Goal: Navigation & Orientation: Find specific page/section

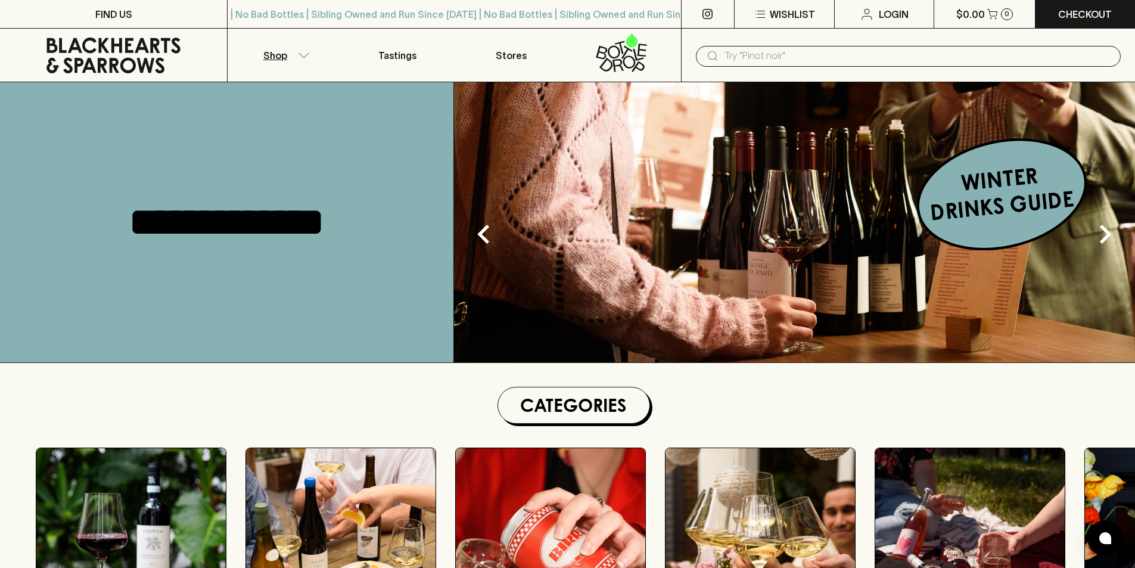
click at [287, 57] on p "Shop" at bounding box center [275, 55] width 24 height 14
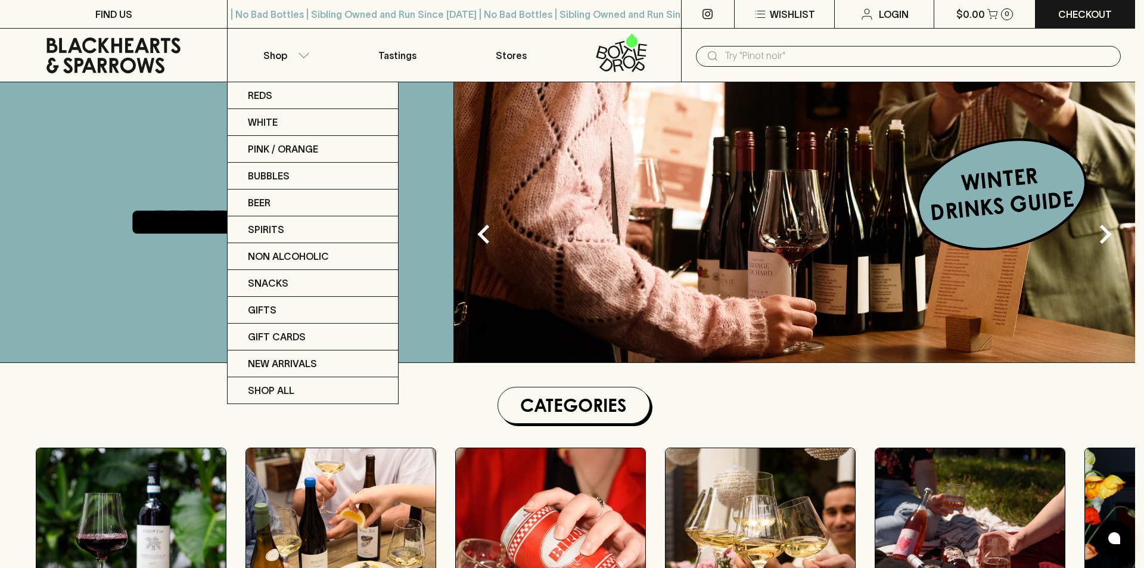
click at [494, 259] on div at bounding box center [572, 284] width 1144 height 568
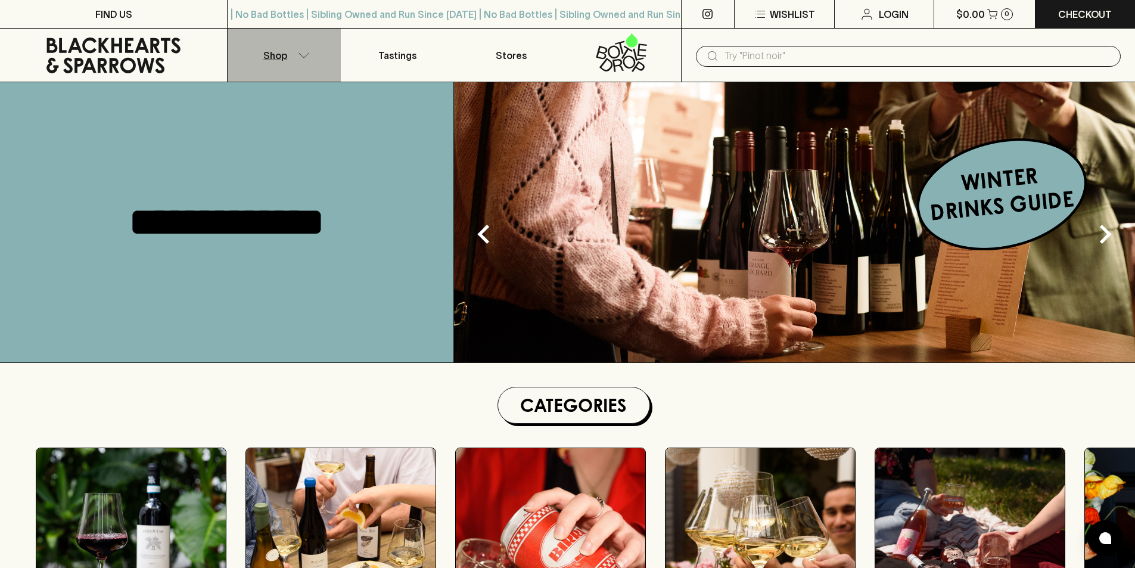
click at [283, 57] on p "Shop" at bounding box center [275, 55] width 24 height 14
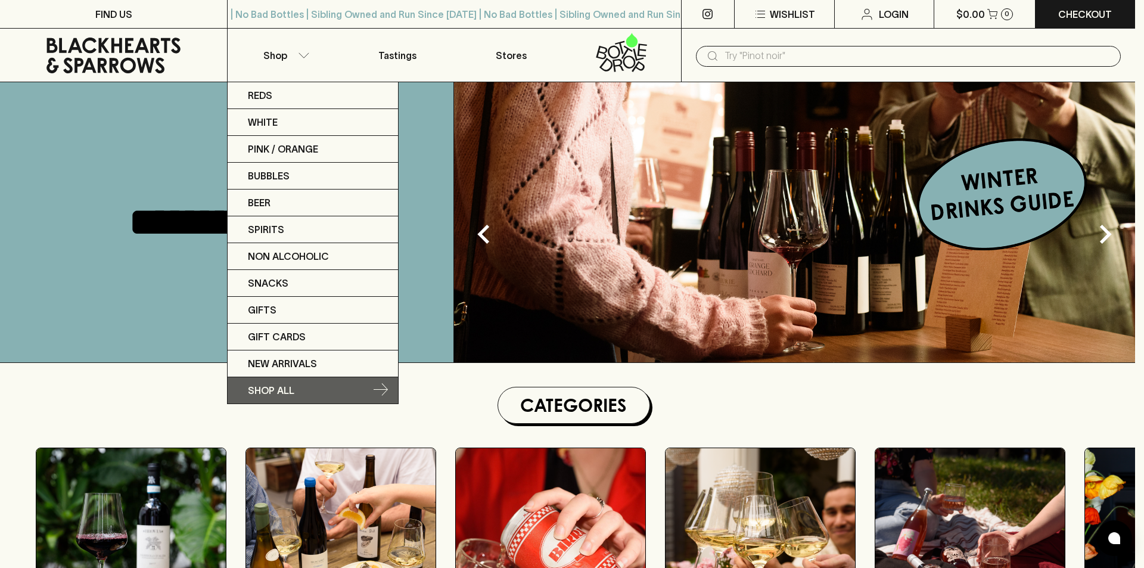
click at [292, 389] on p "SHOP ALL" at bounding box center [271, 390] width 46 height 14
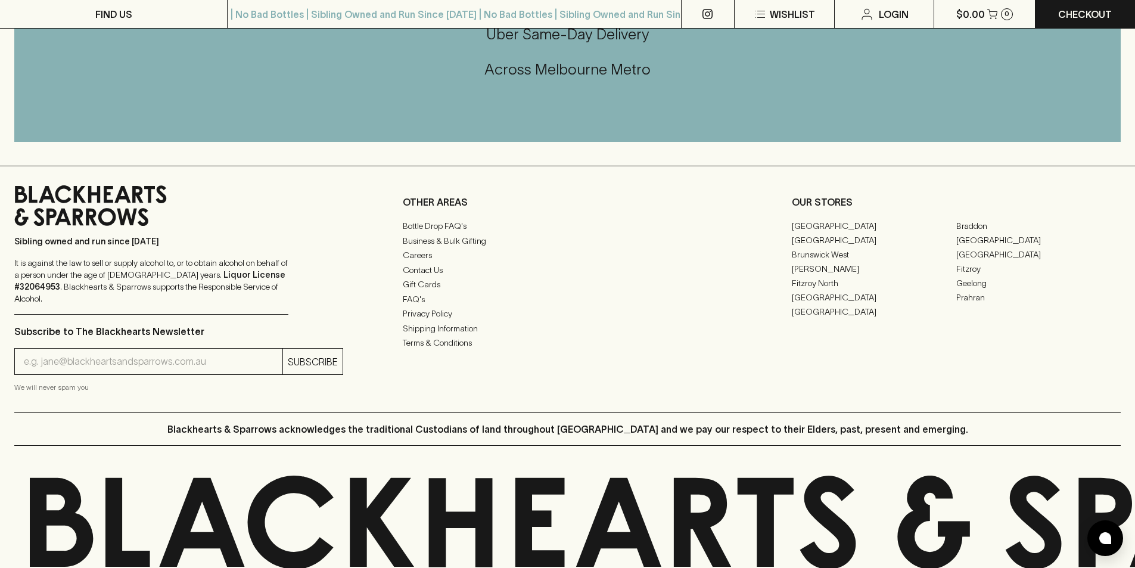
scroll to position [1660, 0]
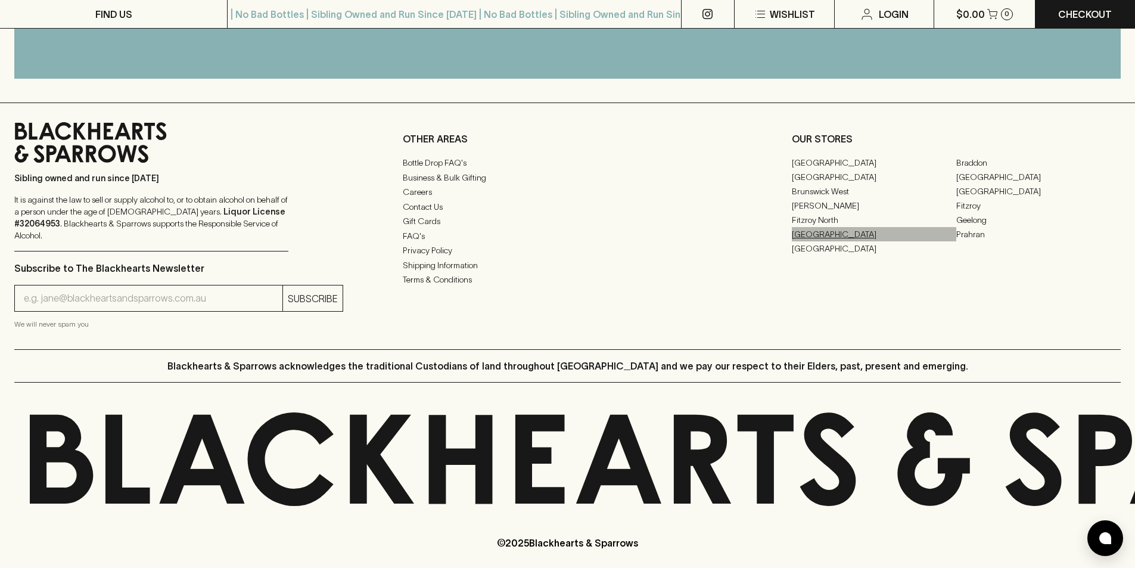
click at [800, 237] on link "[GEOGRAPHIC_DATA]" at bounding box center [874, 234] width 164 height 14
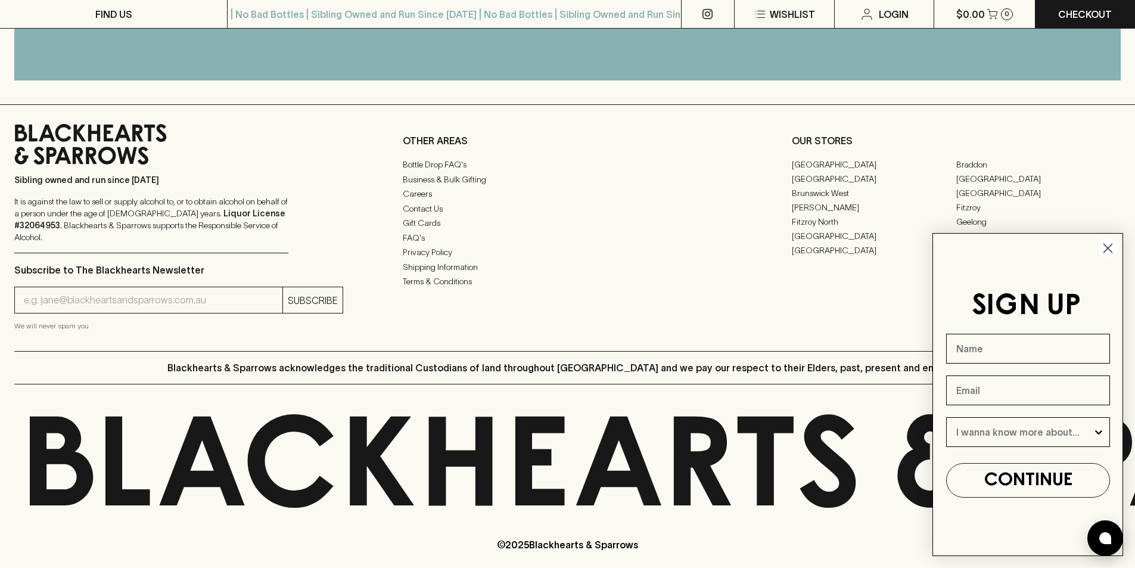
scroll to position [558, 0]
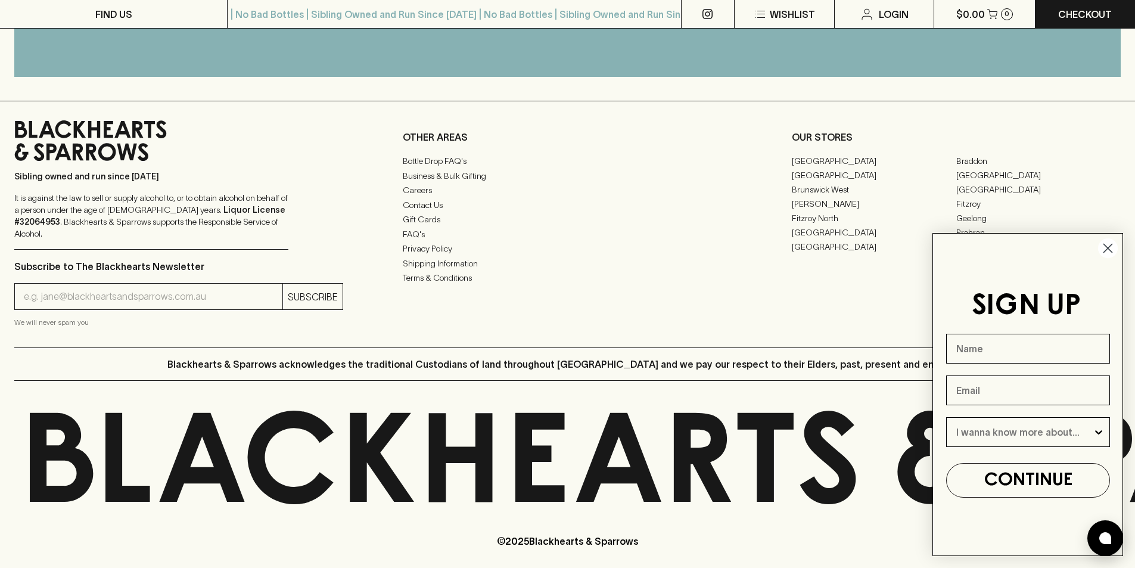
click at [1103, 249] on circle "Close dialog" at bounding box center [1108, 248] width 20 height 20
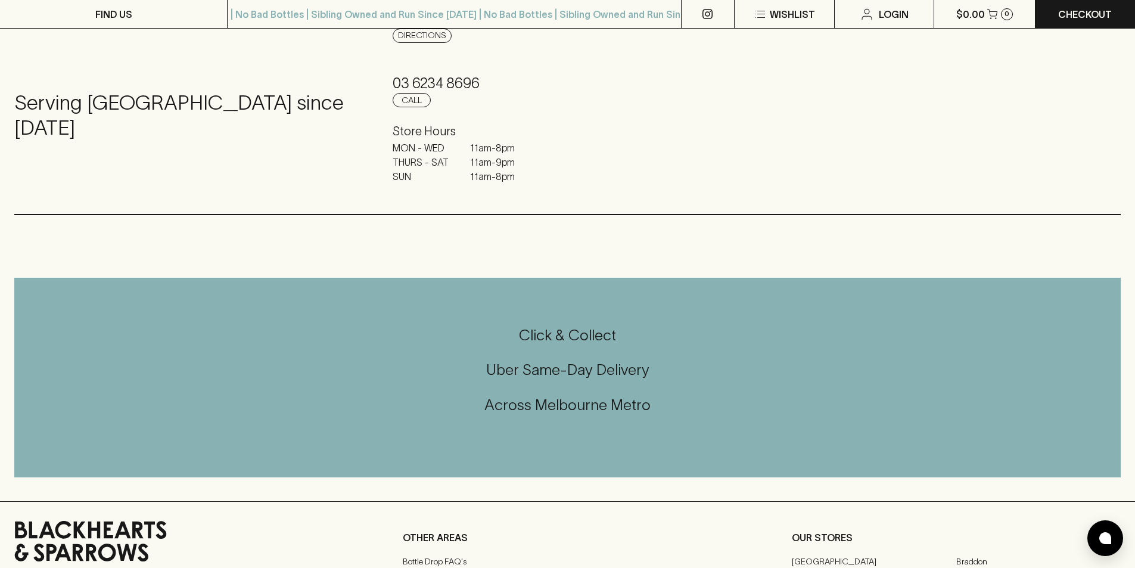
scroll to position [0, 0]
